Goal: Check status: Check status

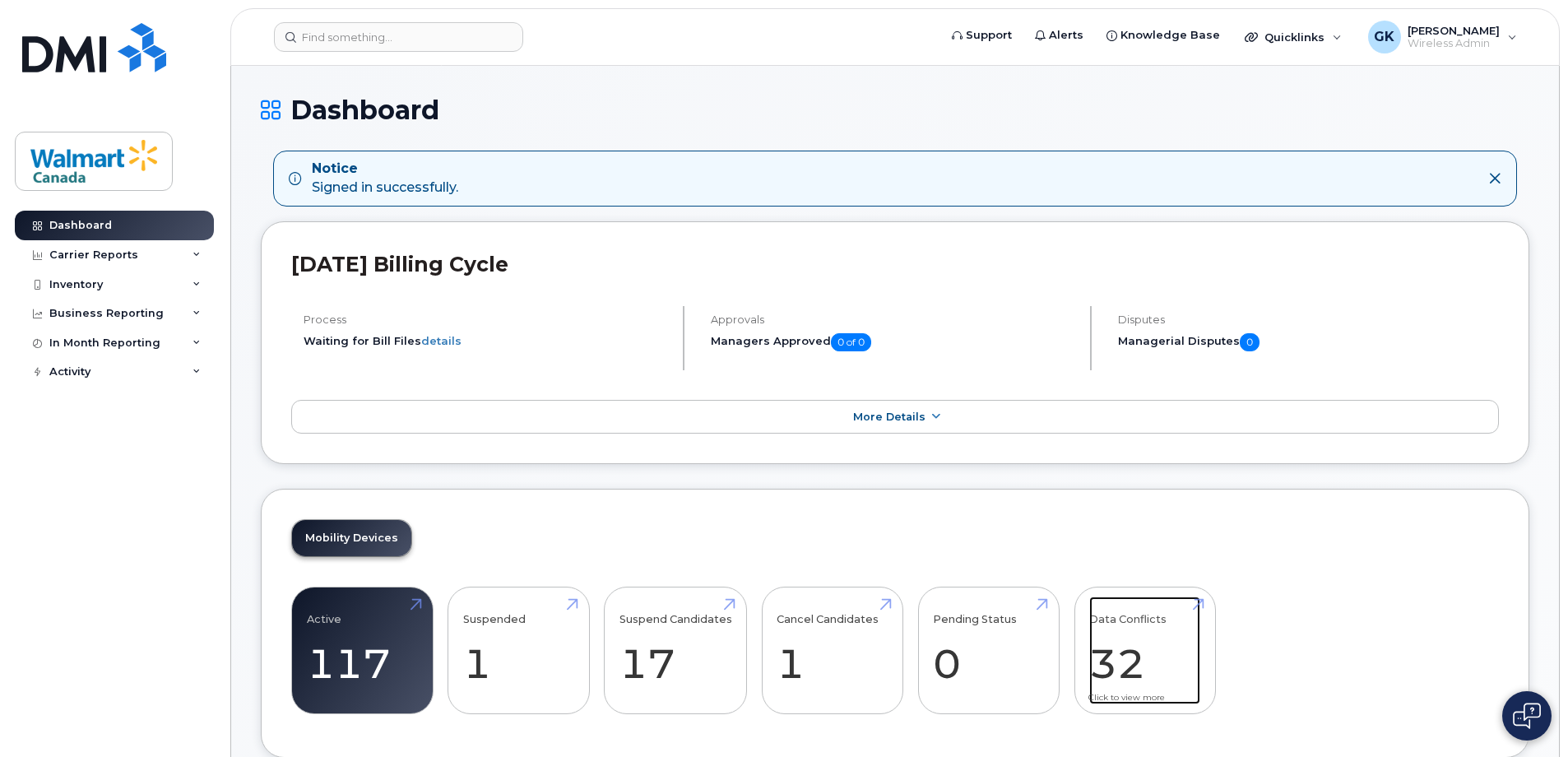
click at [1146, 659] on link "Data Conflicts 32" at bounding box center [1145, 651] width 111 height 109
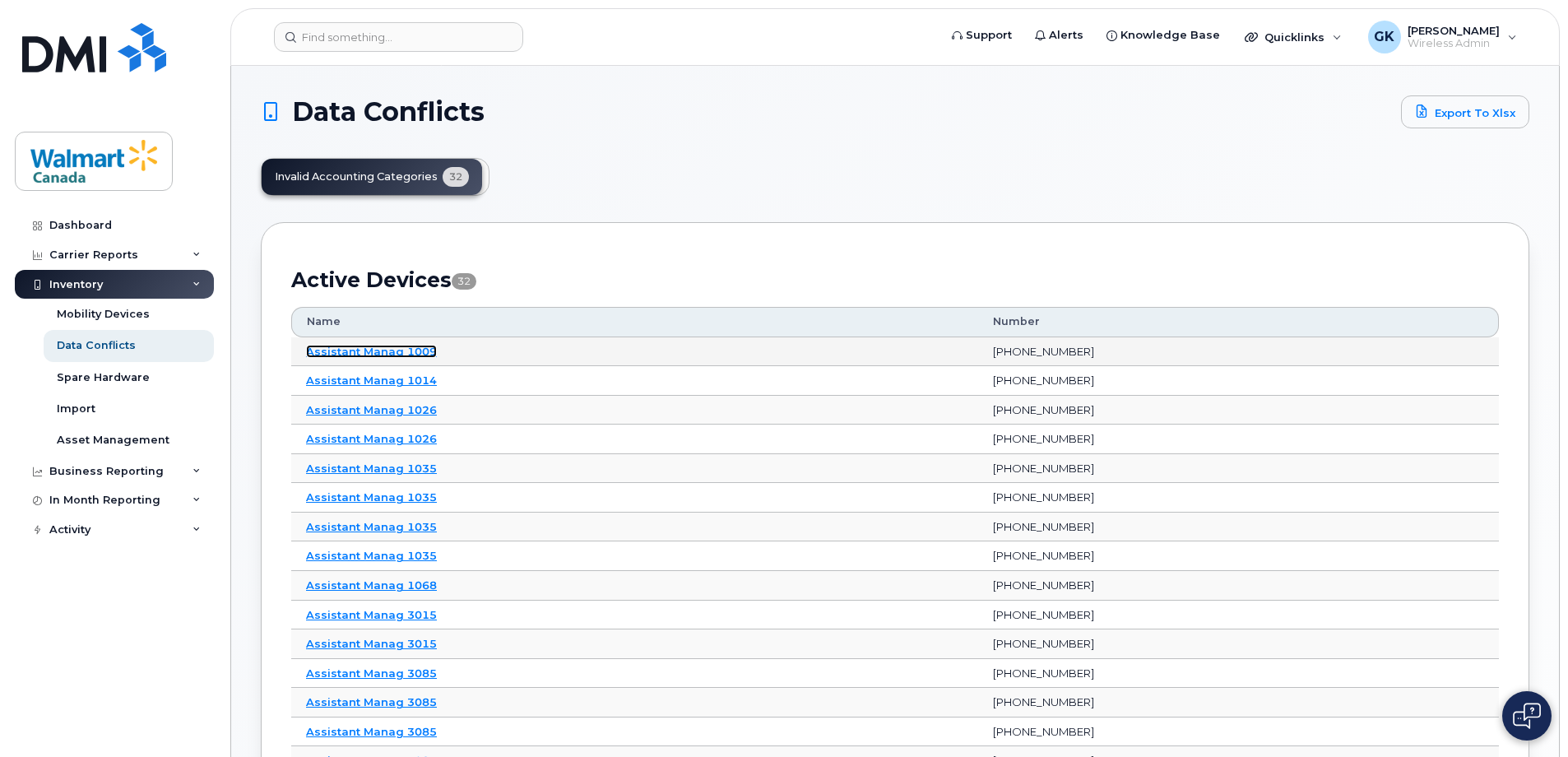
click at [382, 350] on link "Assistant Manag 1009" at bounding box center [372, 351] width 131 height 13
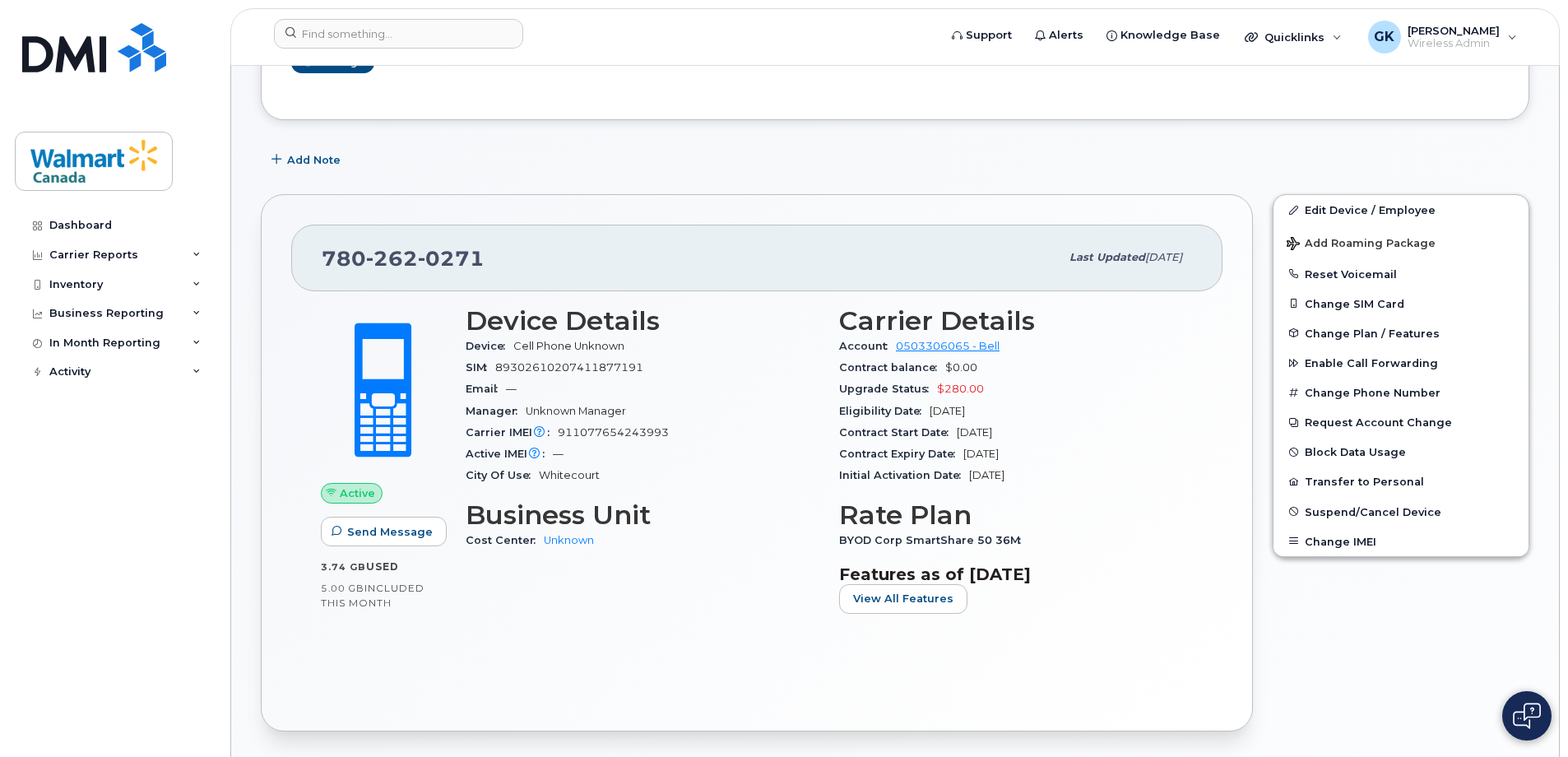
scroll to position [82, 0]
